Goal: Contribute content

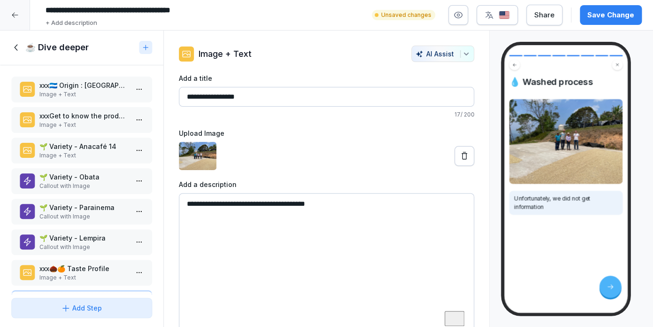
scroll to position [33, 0]
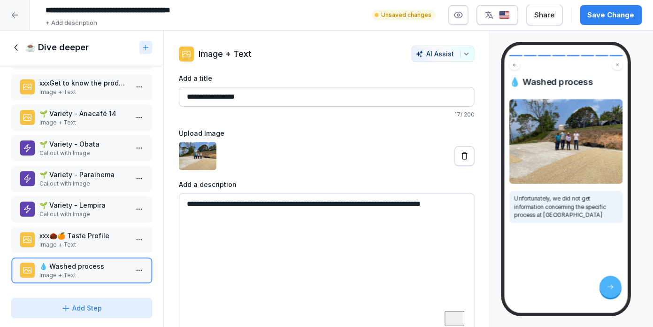
drag, startPoint x: 442, startPoint y: 204, endPoint x: 465, endPoint y: 205, distance: 23.0
click at [465, 205] on textarea "**********" at bounding box center [326, 263] width 295 height 141
paste textarea "*********"
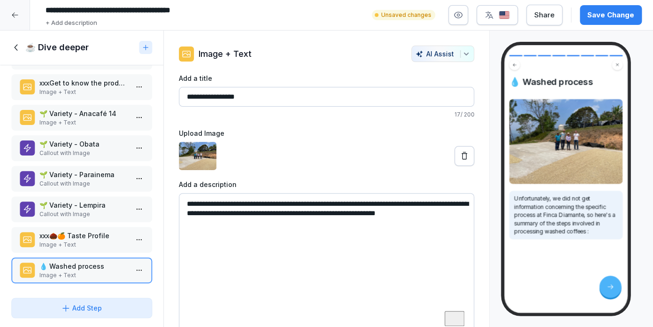
paste textarea "**********"
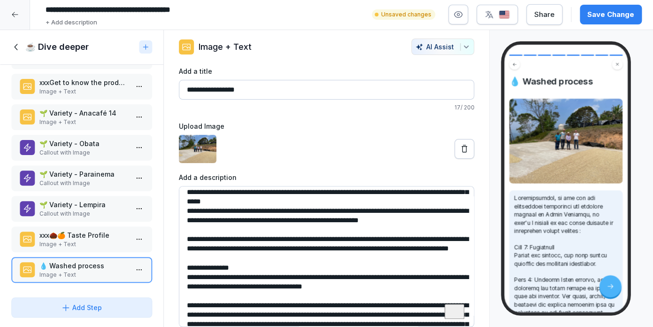
scroll to position [0, 0]
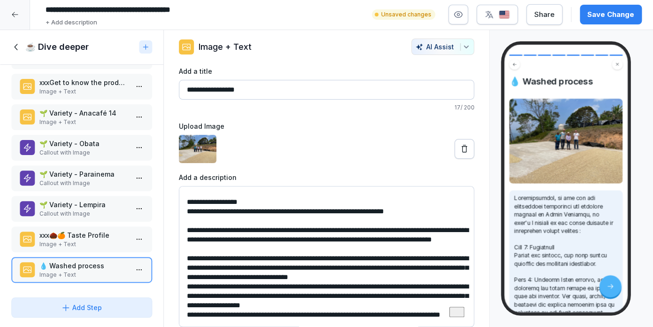
click at [239, 238] on textarea "To enrich screen reader interactions, please activate Accessibility in Grammarl…" at bounding box center [326, 256] width 295 height 141
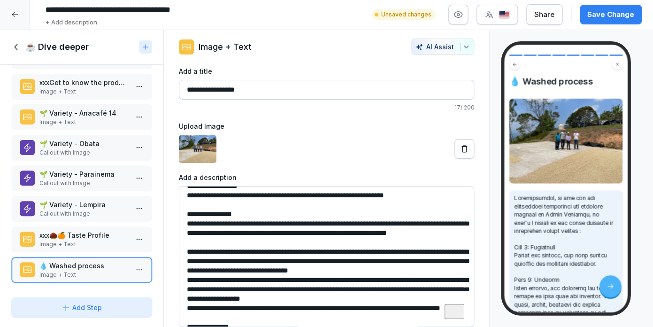
click at [298, 234] on textarea "To enrich screen reader interactions, please activate Accessibility in Grammarl…" at bounding box center [326, 256] width 295 height 141
click at [300, 234] on textarea "To enrich screen reader interactions, please activate Accessibility in Grammarl…" at bounding box center [326, 256] width 295 height 141
click at [312, 235] on textarea "To enrich screen reader interactions, please activate Accessibility in Grammarl…" at bounding box center [326, 256] width 295 height 141
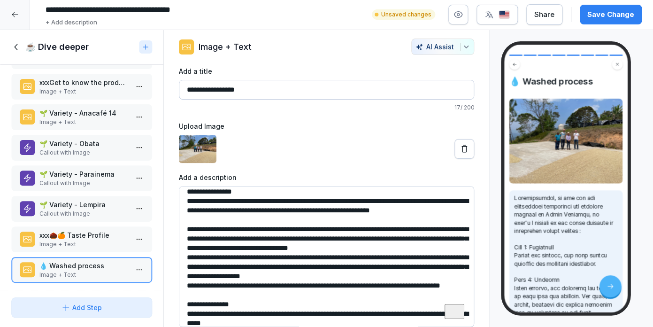
drag, startPoint x: 221, startPoint y: 307, endPoint x: 169, endPoint y: 198, distance: 121.3
click at [179, 198] on textarea "To enrich screen reader interactions, please activate Accessibility in Grammarl…" at bounding box center [326, 256] width 295 height 141
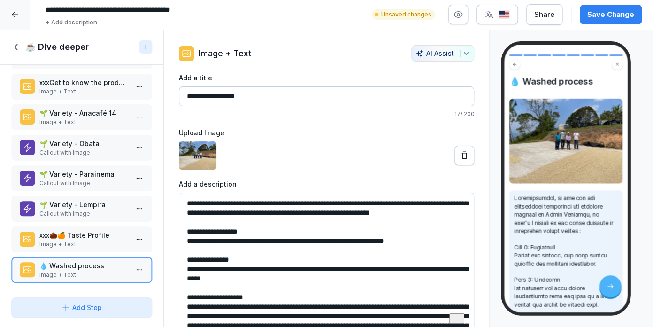
click at [207, 266] on textarea "To enrich screen reader interactions, please activate Accessibility in Grammarl…" at bounding box center [326, 262] width 295 height 141
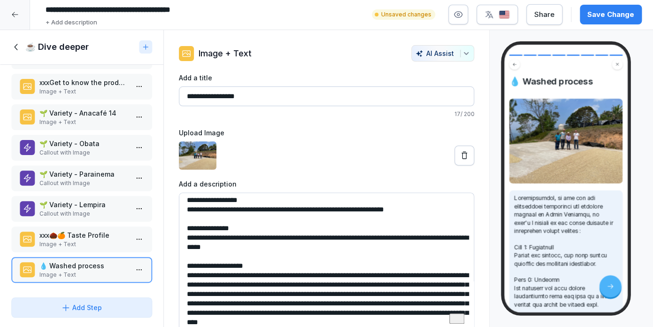
drag, startPoint x: 222, startPoint y: 255, endPoint x: 244, endPoint y: 258, distance: 21.8
click at [244, 258] on textarea "To enrich screen reader interactions, please activate Accessibility in Grammarl…" at bounding box center [326, 262] width 295 height 141
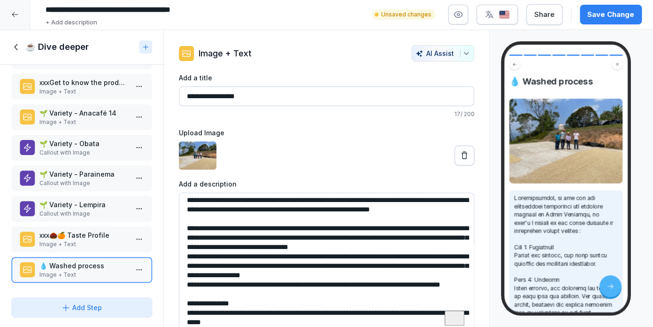
click at [357, 229] on textarea "To enrich screen reader interactions, please activate Accessibility in Grammarl…" at bounding box center [326, 262] width 295 height 141
click at [293, 236] on textarea "To enrich screen reader interactions, please activate Accessibility in Grammarl…" at bounding box center [326, 262] width 295 height 141
drag, startPoint x: 300, startPoint y: 240, endPoint x: 183, endPoint y: 206, distance: 121.0
click at [183, 206] on textarea "To enrich screen reader interactions, please activate Accessibility in Grammarl…" at bounding box center [326, 262] width 295 height 141
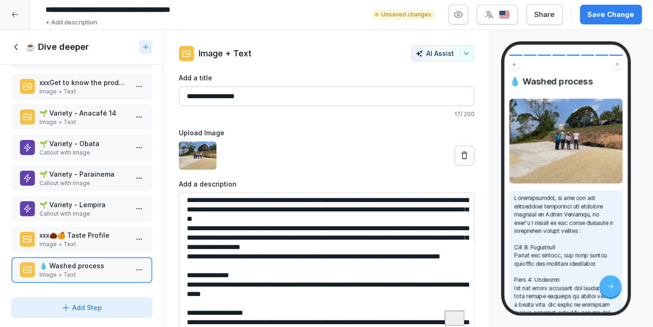
click at [213, 208] on textarea "To enrich screen reader interactions, please activate Accessibility in Grammarl…" at bounding box center [326, 262] width 295 height 141
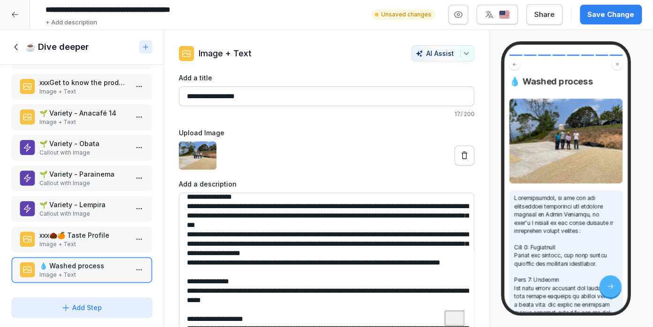
scroll to position [58, 0]
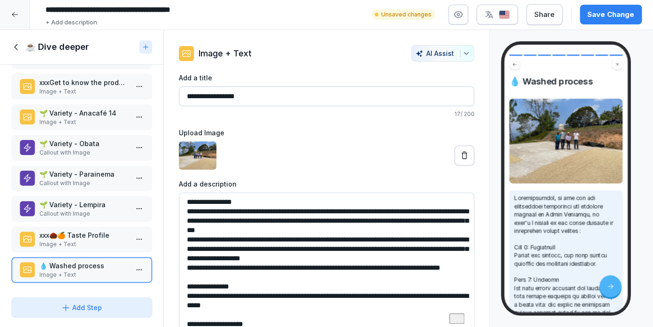
click at [334, 245] on textarea "To enrich screen reader interactions, please activate Accessibility in Grammarl…" at bounding box center [326, 262] width 295 height 141
click at [332, 236] on textarea "To enrich screen reader interactions, please activate Accessibility in Grammarl…" at bounding box center [326, 262] width 295 height 141
drag, startPoint x: 222, startPoint y: 289, endPoint x: 163, endPoint y: 249, distance: 71.4
click at [179, 249] on textarea "To enrich screen reader interactions, please activate Accessibility in Grammarl…" at bounding box center [326, 262] width 295 height 141
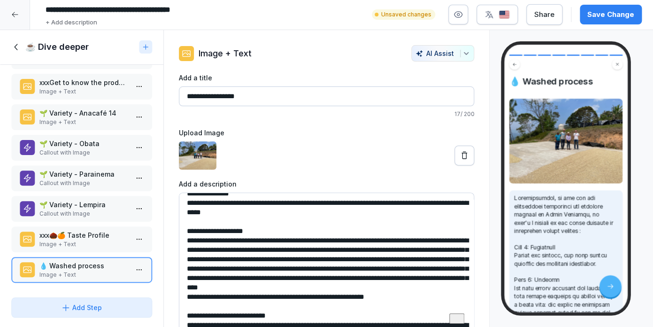
scroll to position [116, 0]
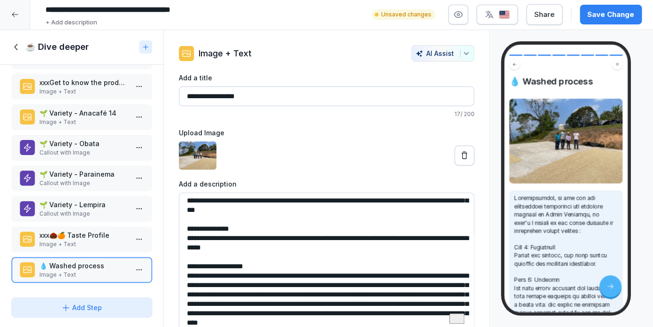
drag, startPoint x: 267, startPoint y: 255, endPoint x: 442, endPoint y: 245, distance: 175.7
click at [442, 245] on textarea "To enrich screen reader interactions, please activate Accessibility in Grammarl…" at bounding box center [326, 262] width 295 height 141
click at [261, 264] on textarea "To enrich screen reader interactions, please activate Accessibility in Grammarl…" at bounding box center [326, 262] width 295 height 141
click at [243, 257] on textarea "To enrich screen reader interactions, please activate Accessibility in Grammarl…" at bounding box center [326, 262] width 295 height 141
drag, startPoint x: 244, startPoint y: 257, endPoint x: 219, endPoint y: 256, distance: 25.3
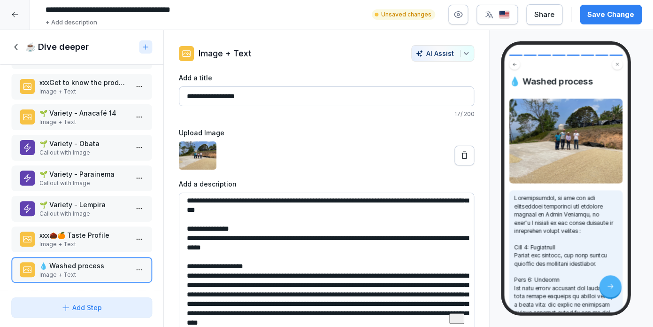
click at [219, 256] on textarea "To enrich screen reader interactions, please activate Accessibility in Grammarl…" at bounding box center [326, 262] width 295 height 141
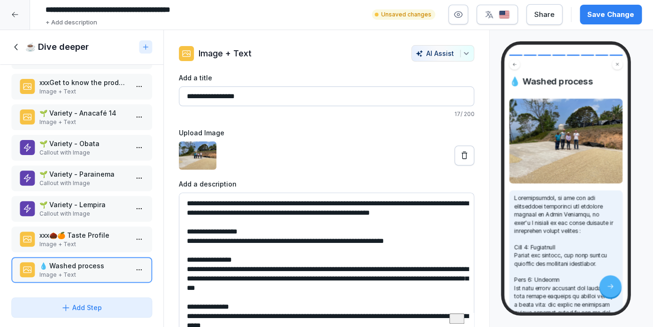
click at [313, 212] on textarea "To enrich screen reader interactions, please activate Accessibility in Grammarl…" at bounding box center [326, 262] width 295 height 141
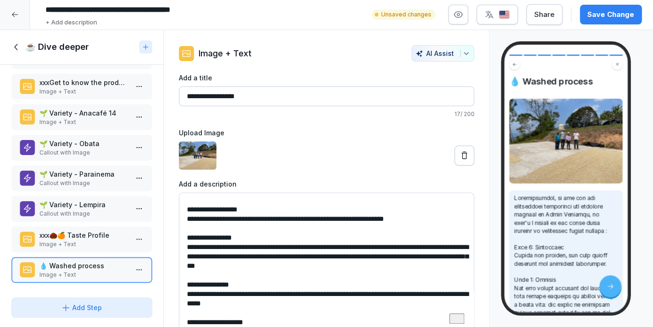
scroll to position [20, 0]
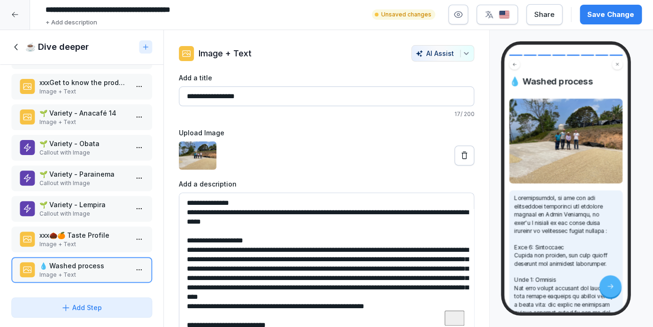
click at [262, 248] on textarea "To enrich screen reader interactions, please activate Accessibility in Grammarl…" at bounding box center [326, 262] width 295 height 141
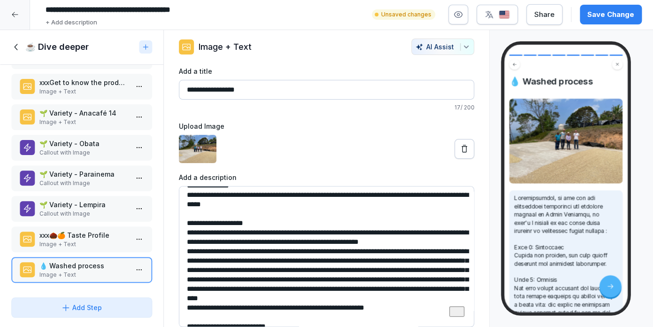
scroll to position [135, 0]
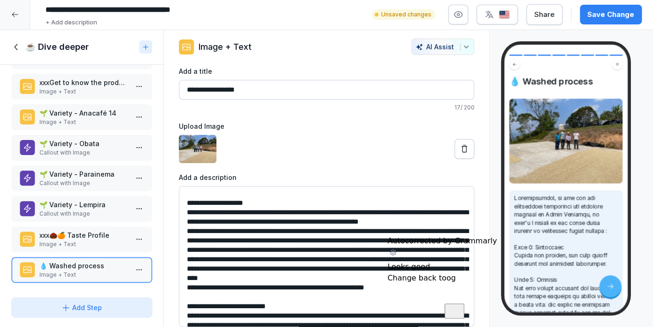
click at [356, 247] on textarea "To enrich screen reader interactions, please activate Accessibility in Grammarl…" at bounding box center [326, 256] width 295 height 141
drag, startPoint x: 312, startPoint y: 229, endPoint x: 446, endPoint y: 228, distance: 133.7
click at [446, 228] on textarea "To enrich screen reader interactions, please activate Accessibility in Grammarl…" at bounding box center [326, 256] width 295 height 141
paste textarea "**********"
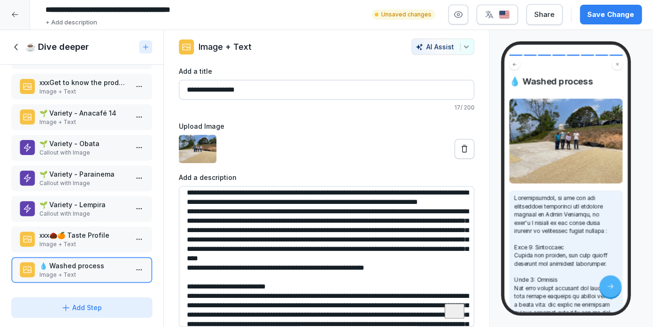
click at [319, 210] on textarea "To enrich screen reader interactions, please activate Accessibility in Grammarl…" at bounding box center [326, 256] width 295 height 141
drag, startPoint x: 303, startPoint y: 212, endPoint x: 230, endPoint y: 210, distance: 72.7
click at [230, 210] on textarea "To enrich screen reader interactions, please activate Accessibility in Grammarl…" at bounding box center [326, 256] width 295 height 141
click at [265, 208] on textarea "To enrich screen reader interactions, please activate Accessibility in Grammarl…" at bounding box center [326, 256] width 295 height 141
drag, startPoint x: 299, startPoint y: 212, endPoint x: 243, endPoint y: 211, distance: 56.3
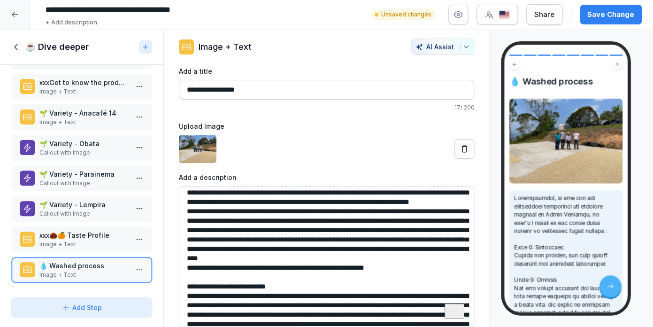
click at [243, 211] on textarea "To enrich screen reader interactions, please activate Accessibility in Grammarl…" at bounding box center [326, 256] width 295 height 141
drag, startPoint x: 392, startPoint y: 295, endPoint x: 184, endPoint y: 230, distance: 217.8
click at [184, 230] on textarea "To enrich screen reader interactions, please activate Accessibility in Grammarl…" at bounding box center [326, 256] width 295 height 141
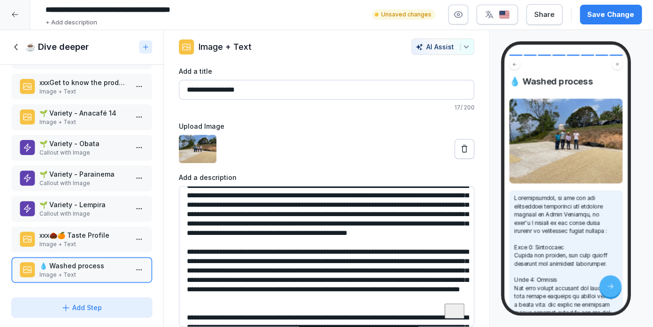
scroll to position [198, 0]
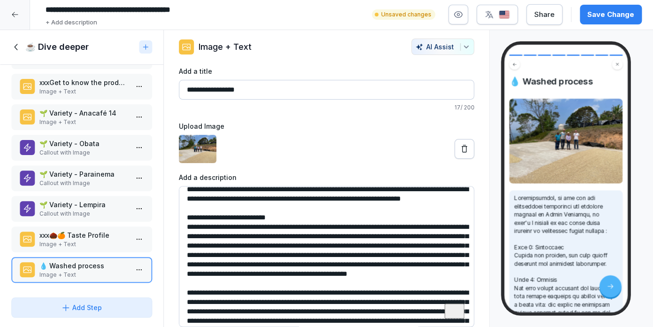
drag, startPoint x: 265, startPoint y: 293, endPoint x: 177, endPoint y: 332, distance: 96.4
click at [179, 326] on textarea "To enrich screen reader interactions, please activate Accessibility in Grammarl…" at bounding box center [326, 256] width 295 height 141
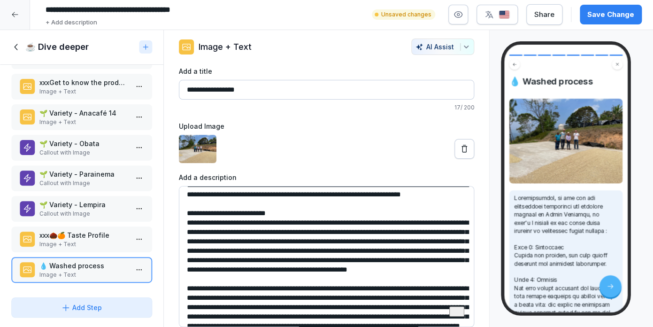
drag, startPoint x: 186, startPoint y: 227, endPoint x: 233, endPoint y: 312, distance: 97.6
click at [233, 312] on textarea "To enrich screen reader interactions, please activate Accessibility in Grammarl…" at bounding box center [326, 256] width 295 height 141
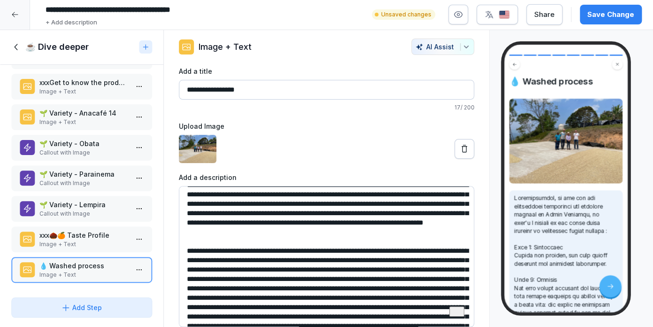
drag, startPoint x: 188, startPoint y: 204, endPoint x: 462, endPoint y: 253, distance: 278.4
click at [462, 253] on textarea "To enrich screen reader interactions, please activate Accessibility in Grammarl…" at bounding box center [326, 256] width 295 height 141
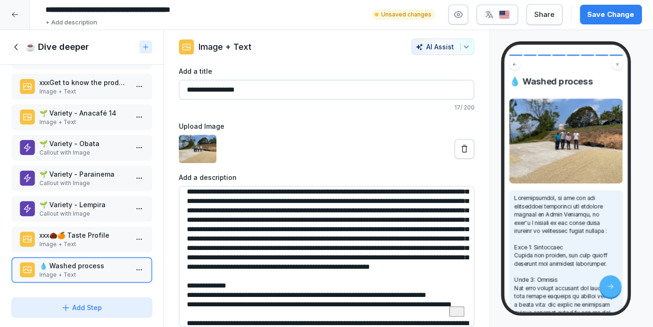
drag, startPoint x: 220, startPoint y: 316, endPoint x: 164, endPoint y: 189, distance: 139.0
click at [179, 189] on textarea "To enrich screen reader interactions, please activate Accessibility in Grammarl…" at bounding box center [326, 256] width 295 height 141
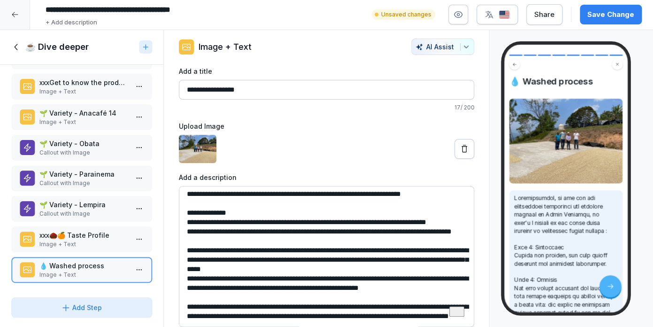
click at [264, 240] on textarea "To enrich screen reader interactions, please activate Accessibility in Grammarl…" at bounding box center [326, 256] width 295 height 141
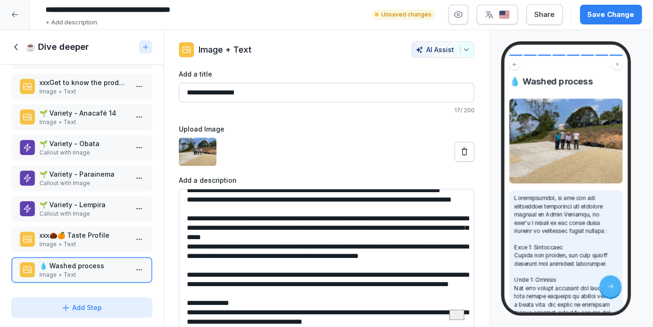
drag, startPoint x: 315, startPoint y: 274, endPoint x: 183, endPoint y: 268, distance: 132.0
click at [183, 268] on textarea "To enrich screen reader interactions, please activate Accessibility in Grammarl…" at bounding box center [326, 259] width 295 height 141
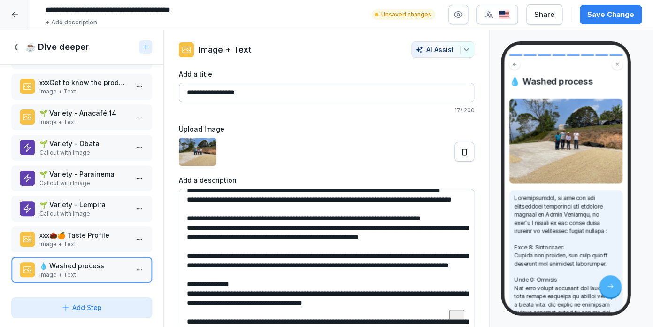
click at [241, 218] on textarea "To enrich screen reader interactions, please activate Accessibility in Grammarl…" at bounding box center [326, 259] width 295 height 141
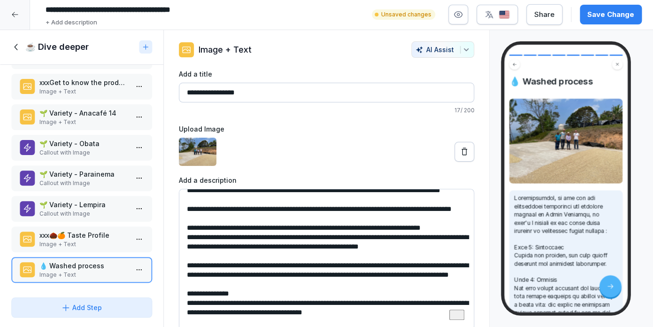
paste textarea "**********"
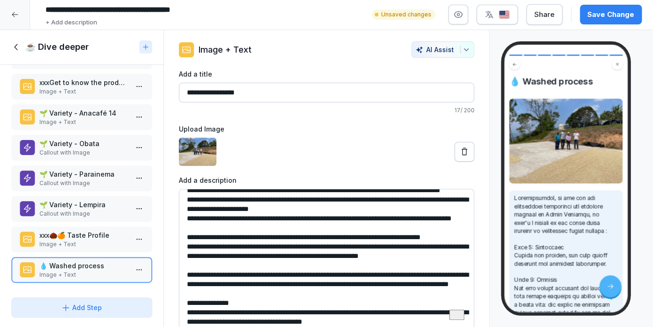
drag, startPoint x: 352, startPoint y: 228, endPoint x: 380, endPoint y: 231, distance: 28.8
click at [380, 231] on textarea "To enrich screen reader interactions, please activate Accessibility in Grammarl…" at bounding box center [326, 259] width 295 height 141
drag, startPoint x: 424, startPoint y: 229, endPoint x: 440, endPoint y: 237, distance: 17.6
click at [440, 237] on textarea "To enrich screen reader interactions, please activate Accessibility in Grammarl…" at bounding box center [326, 259] width 295 height 141
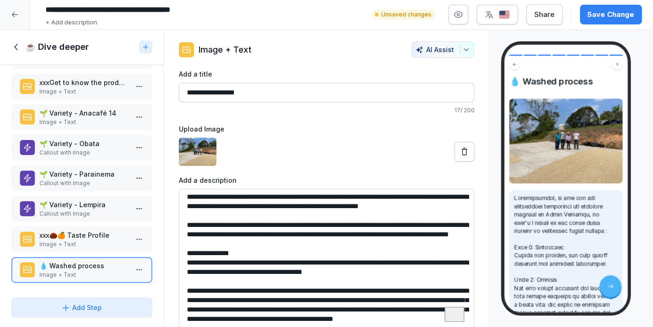
drag, startPoint x: 446, startPoint y: 236, endPoint x: 184, endPoint y: 212, distance: 263.3
click at [184, 212] on textarea "To enrich screen reader interactions, please activate Accessibility in Grammarl…" at bounding box center [326, 259] width 295 height 141
drag, startPoint x: 255, startPoint y: 275, endPoint x: 174, endPoint y: 212, distance: 103.0
click at [179, 212] on textarea "To enrich screen reader interactions, please activate Accessibility in Grammarl…" at bounding box center [326, 259] width 295 height 141
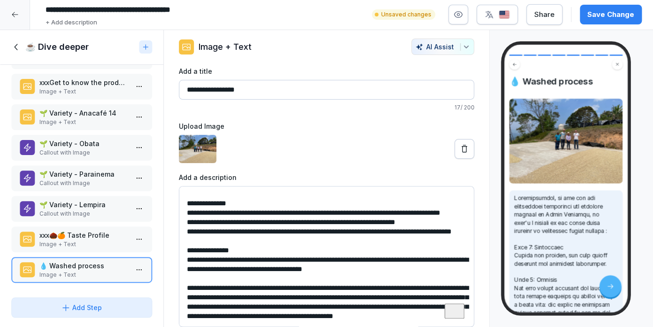
click at [296, 269] on textarea "To enrich screen reader interactions, please activate Accessibility in Grammarl…" at bounding box center [326, 256] width 295 height 141
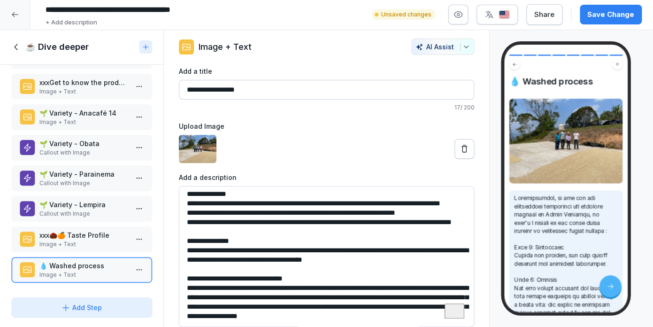
drag, startPoint x: 277, startPoint y: 266, endPoint x: 212, endPoint y: 271, distance: 65.8
click at [212, 271] on textarea "To enrich screen reader interactions, please activate Accessibility in Grammarl…" at bounding box center [326, 256] width 295 height 141
drag, startPoint x: 345, startPoint y: 306, endPoint x: 418, endPoint y: 278, distance: 77.8
click at [418, 278] on textarea "To enrich screen reader interactions, please activate Accessibility in Grammarl…" at bounding box center [326, 256] width 295 height 141
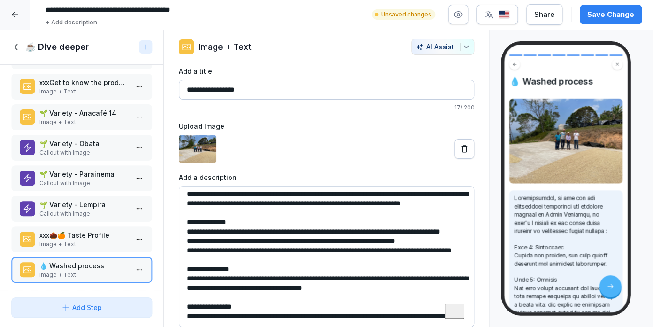
scroll to position [106, 0]
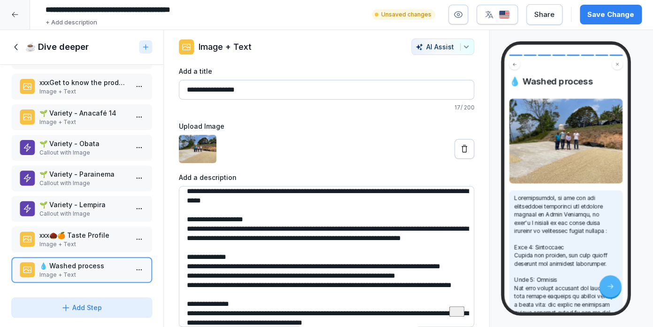
click at [208, 274] on textarea "To enrich screen reader interactions, please activate Accessibility in Grammarl…" at bounding box center [326, 256] width 295 height 141
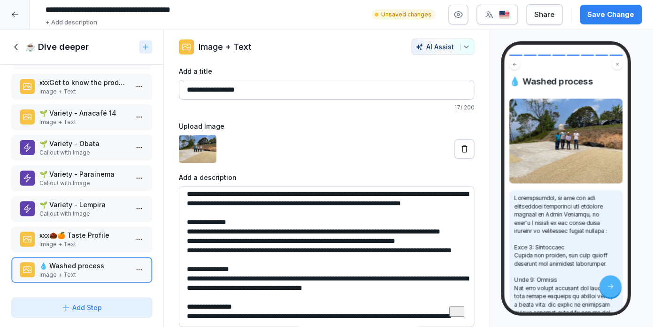
click at [207, 275] on textarea "To enrich screen reader interactions, please activate Accessibility in Grammarl…" at bounding box center [326, 256] width 295 height 141
click at [207, 286] on textarea "To enrich screen reader interactions, please activate Accessibility in Grammarl…" at bounding box center [326, 256] width 295 height 141
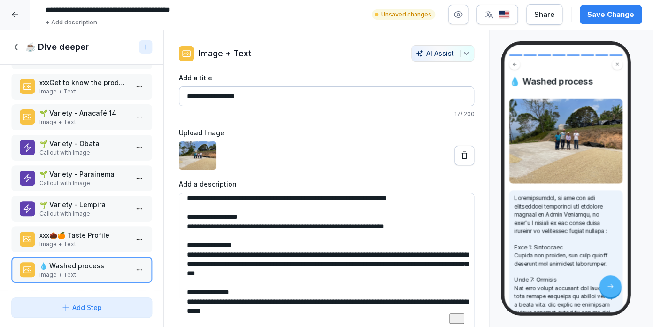
type textarea "**********"
click at [610, 14] on div "Save Change" at bounding box center [610, 14] width 47 height 10
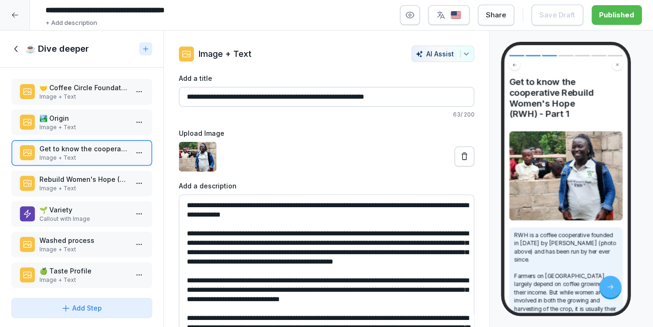
scroll to position [6, 0]
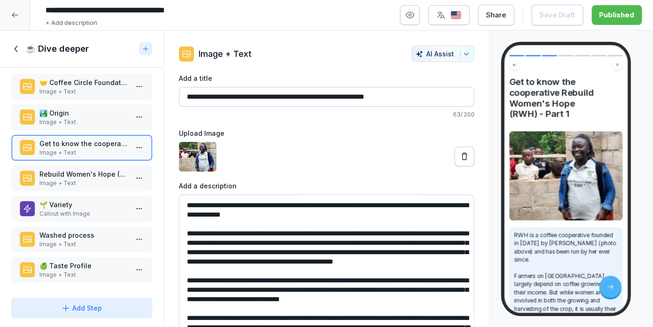
click at [49, 234] on p "Washed process" at bounding box center [83, 235] width 88 height 10
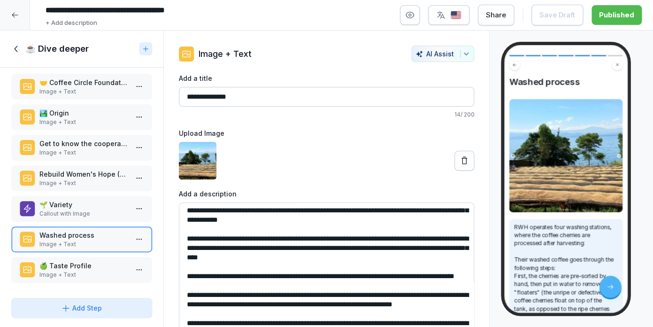
scroll to position [56, 0]
drag, startPoint x: 410, startPoint y: 241, endPoint x: 413, endPoint y: 255, distance: 14.9
click at [413, 255] on textarea "**********" at bounding box center [326, 272] width 295 height 141
click at [359, 267] on textarea "**********" at bounding box center [326, 272] width 295 height 141
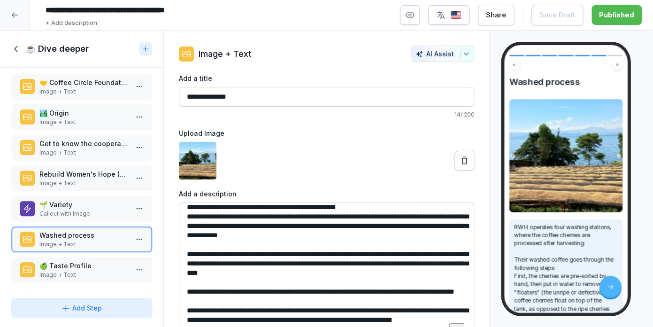
scroll to position [8, 0]
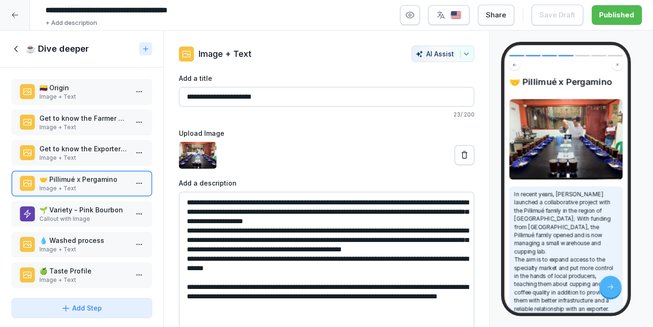
click at [86, 249] on p "Image + Text" at bounding box center [83, 249] width 88 height 8
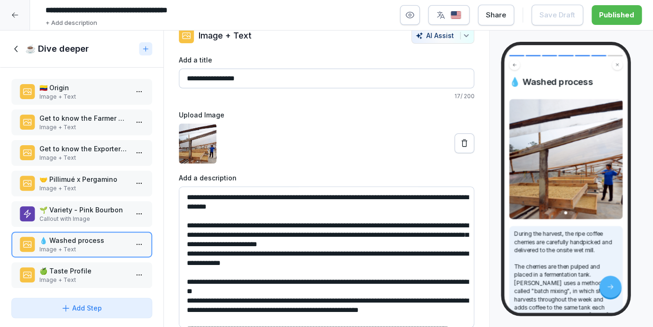
scroll to position [22, 0]
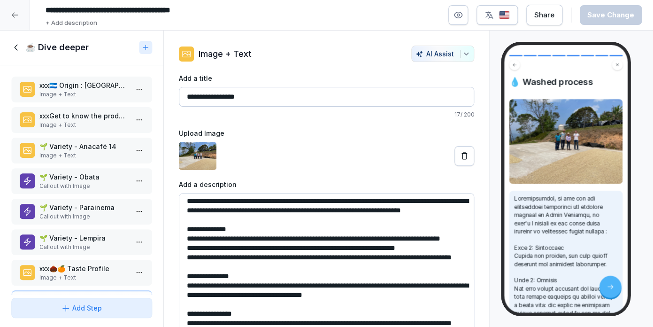
scroll to position [7, 0]
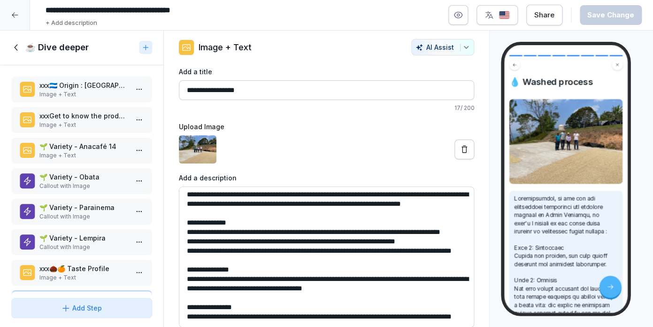
click at [222, 319] on textarea at bounding box center [326, 256] width 295 height 141
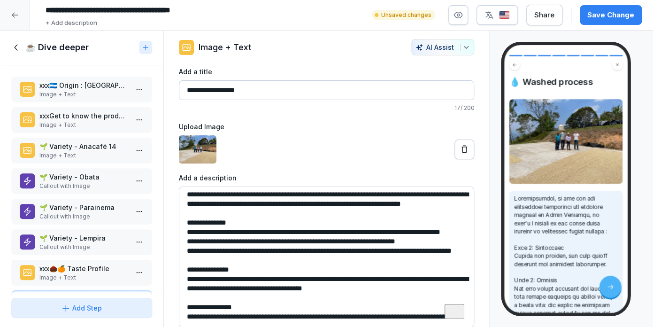
scroll to position [200, 0]
click at [617, 9] on button "Save Change" at bounding box center [610, 15] width 62 height 20
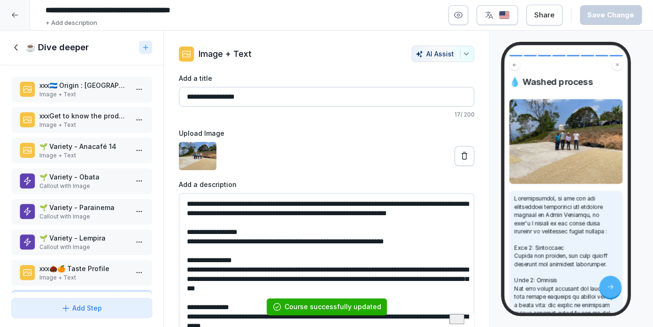
scroll to position [4, 0]
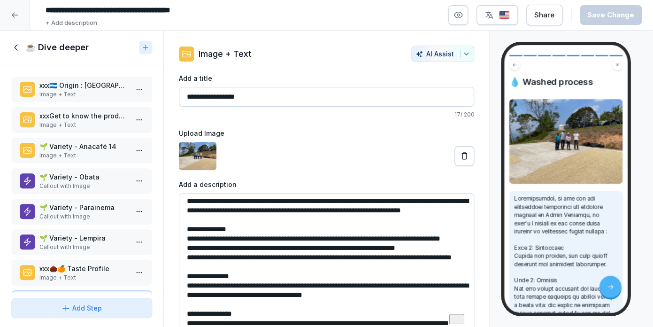
click at [404, 315] on textarea "To enrich screen reader interactions, please activate Accessibility in Grammarl…" at bounding box center [326, 263] width 295 height 141
click at [400, 317] on textarea "To enrich screen reader interactions, please activate Accessibility in Grammarl…" at bounding box center [326, 263] width 295 height 141
click at [288, 303] on textarea "To enrich screen reader interactions, please activate Accessibility in Grammarl…" at bounding box center [326, 263] width 295 height 141
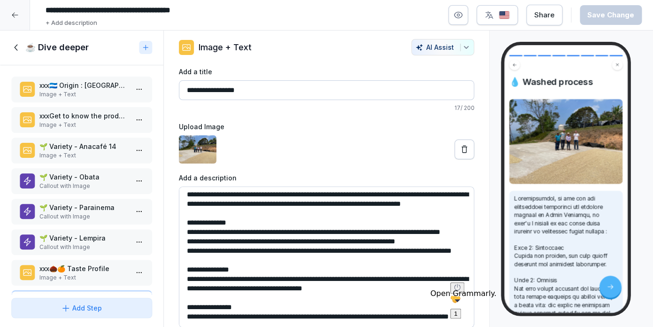
click at [457, 311] on div "1" at bounding box center [455, 313] width 3 height 7
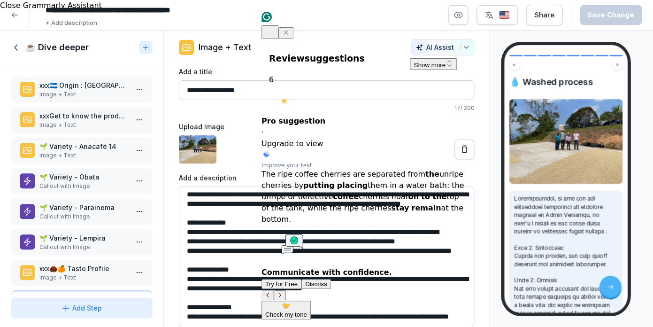
click at [289, 36] on icon "Close Grammarly Assistant" at bounding box center [286, 33] width 8 height 8
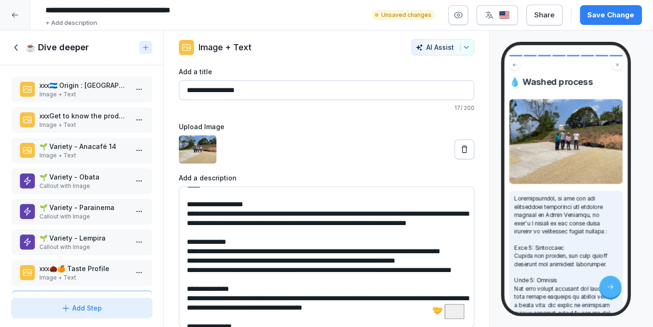
click at [259, 253] on html "**********" at bounding box center [326, 163] width 653 height 327
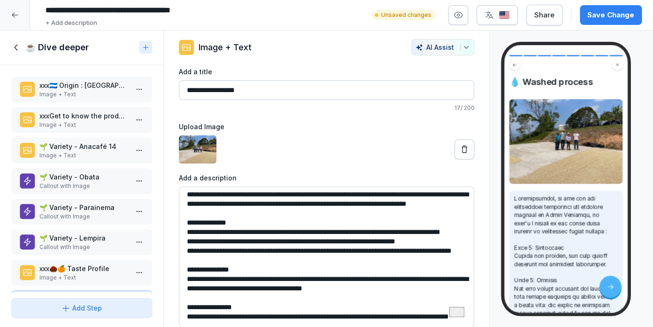
type textarea "**********"
click at [615, 8] on button "Save Change" at bounding box center [610, 15] width 62 height 20
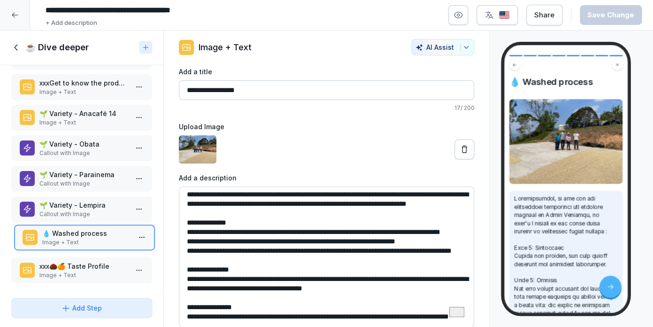
drag, startPoint x: 84, startPoint y: 267, endPoint x: 87, endPoint y: 234, distance: 33.0
click at [87, 234] on p "💧 Washed process" at bounding box center [86, 233] width 88 height 10
